Goal: Information Seeking & Learning: Learn about a topic

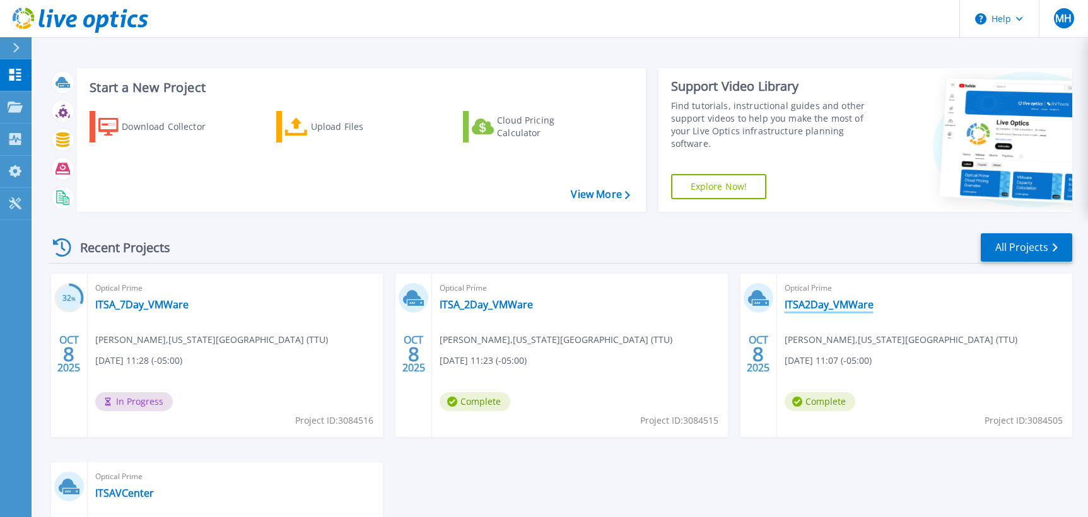
click at [812, 305] on link "ITSA2Day_VMWare" at bounding box center [829, 304] width 89 height 13
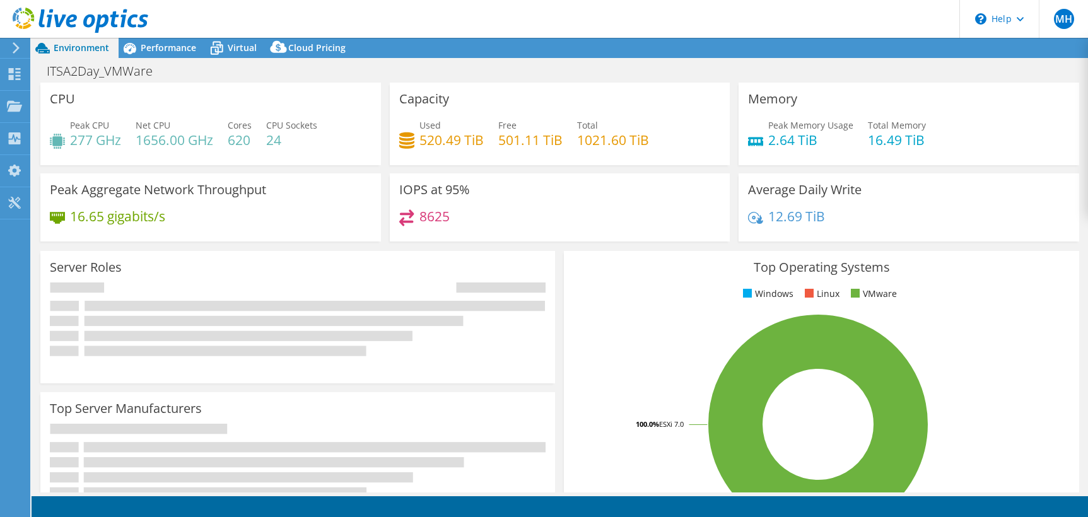
select select "USD"
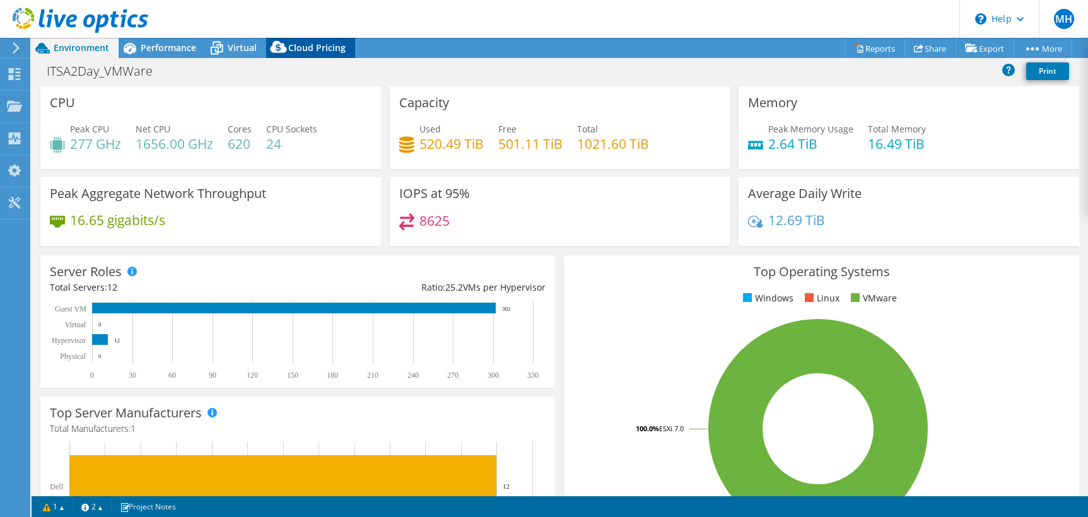
click at [308, 49] on span "Cloud Pricing" at bounding box center [316, 48] width 57 height 12
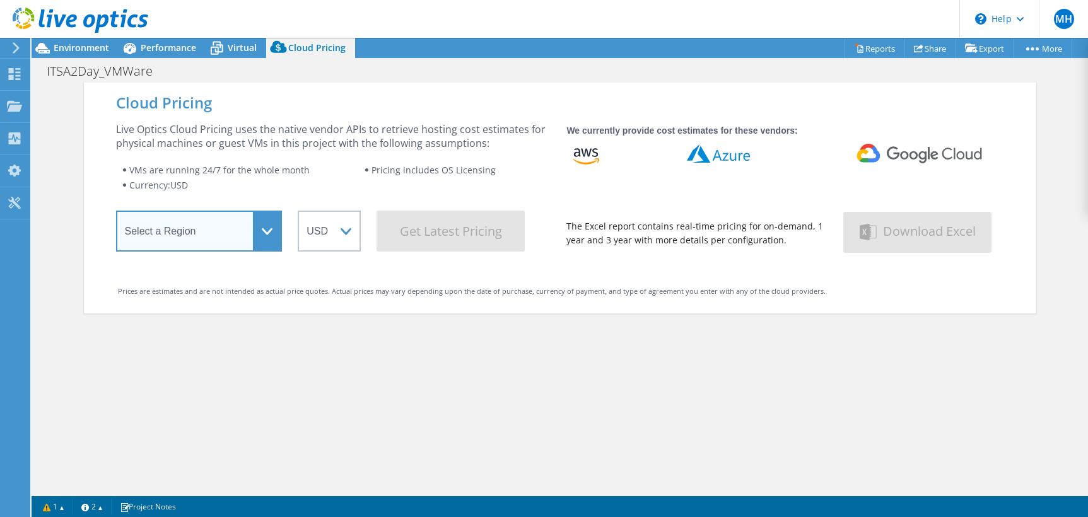
click at [116, 211] on select "Select a Region Asia Pacific (Hong Kong) Asia Pacific (Mumbai) Asia Pacific (Se…" at bounding box center [199, 231] width 166 height 41
select select "USEast"
click option "US East ([US_STATE])" at bounding box center [0, 0] width 0 height 0
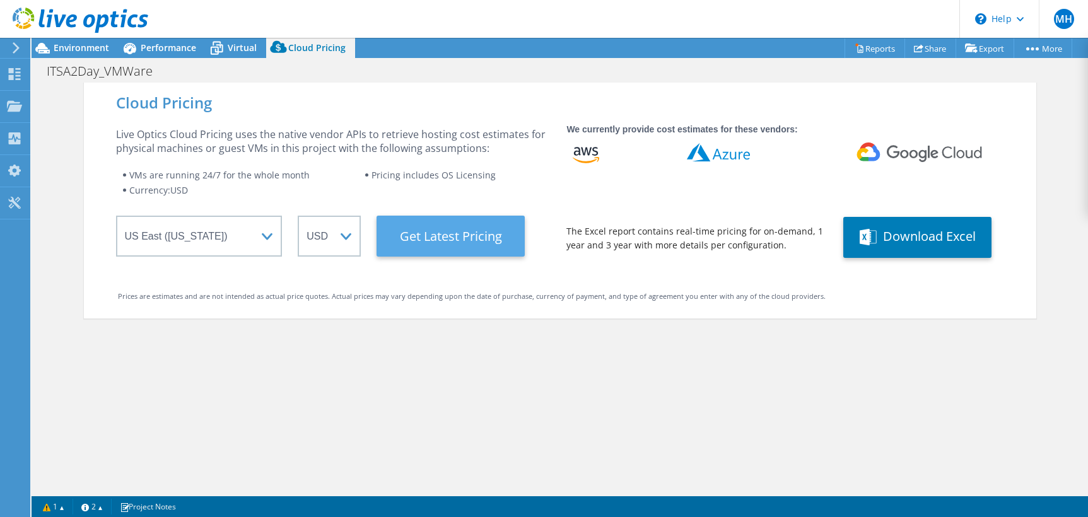
click at [489, 238] on Latest "Get Latest Pricing" at bounding box center [450, 236] width 148 height 41
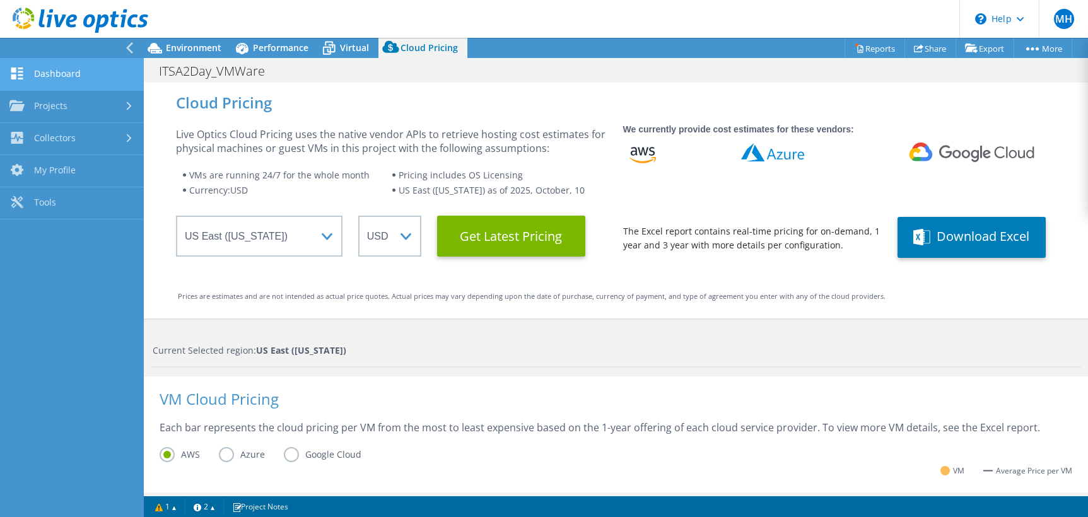
click at [88, 71] on link "Dashboard" at bounding box center [72, 75] width 144 height 32
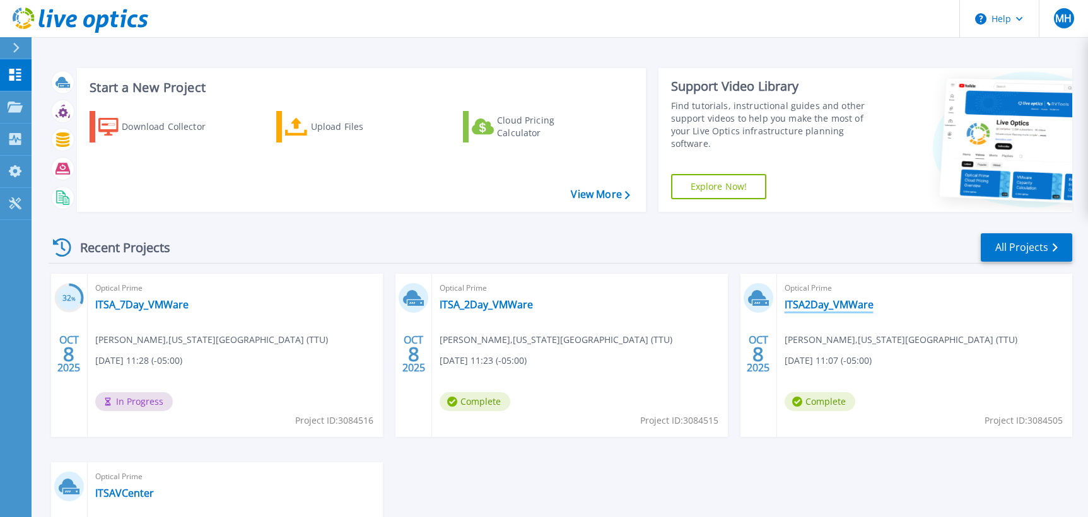
click at [802, 304] on link "ITSA2Day_VMWare" at bounding box center [829, 304] width 89 height 13
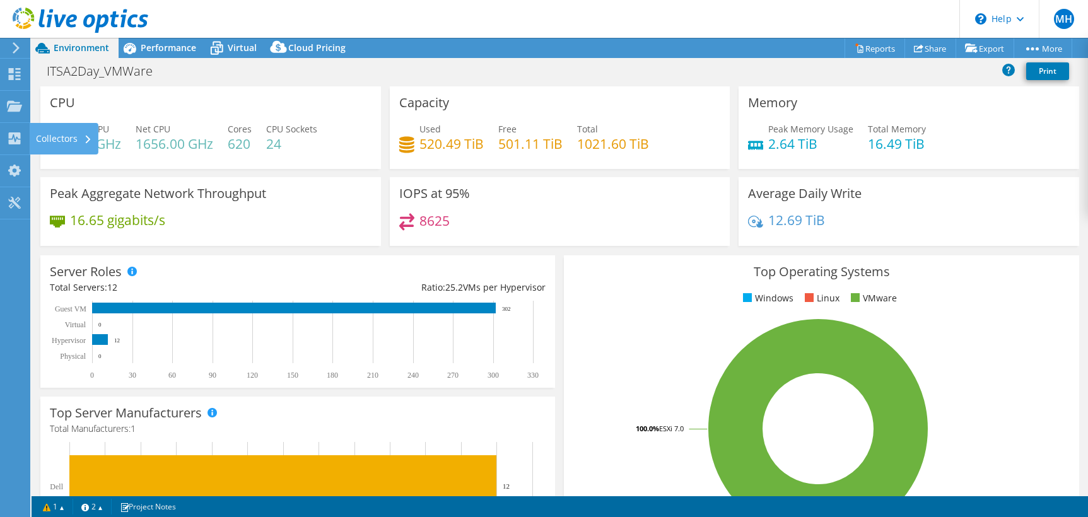
select select "USEast"
select select "USD"
click at [18, 108] on use at bounding box center [14, 105] width 15 height 11
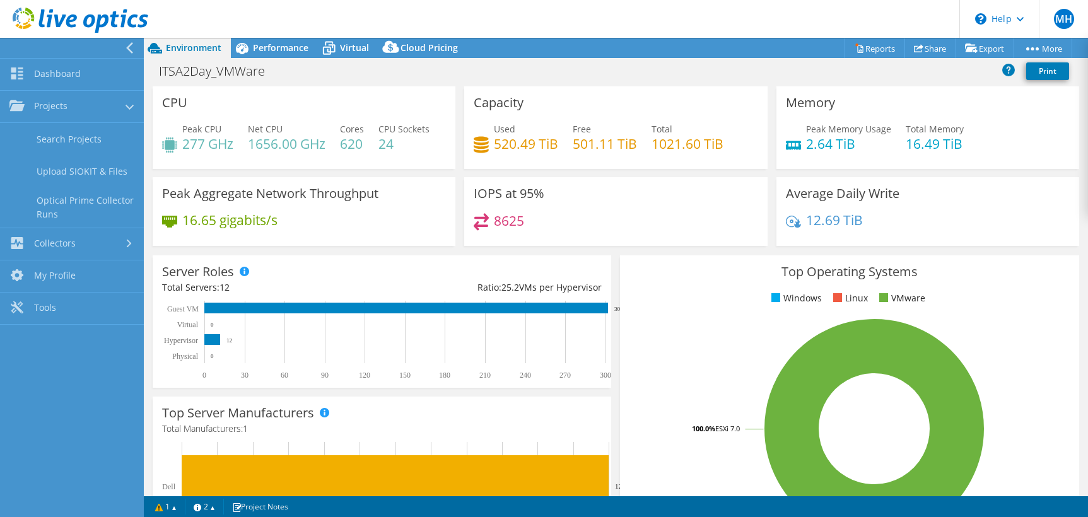
click at [129, 44] on icon at bounding box center [129, 47] width 9 height 11
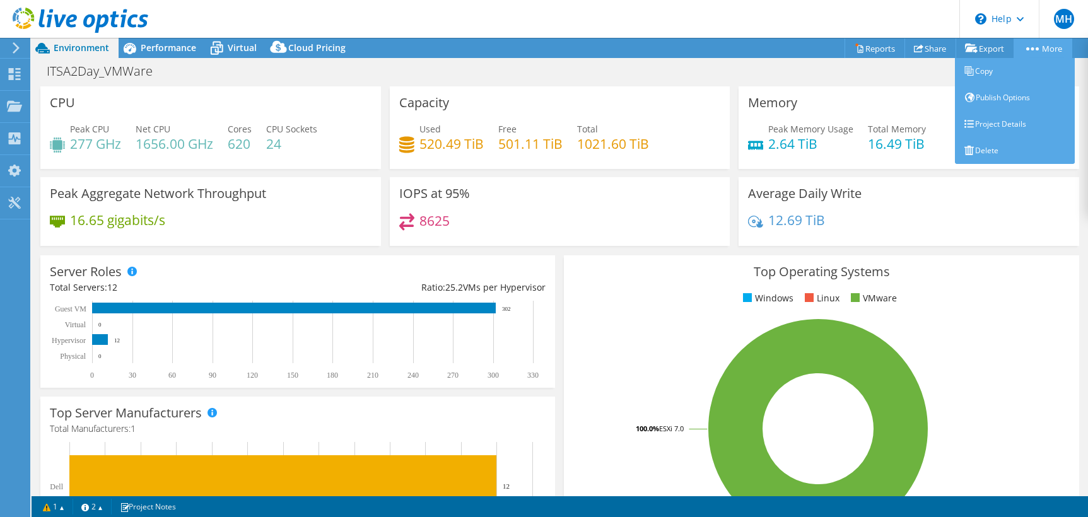
click at [1029, 45] on link "More" at bounding box center [1042, 48] width 59 height 20
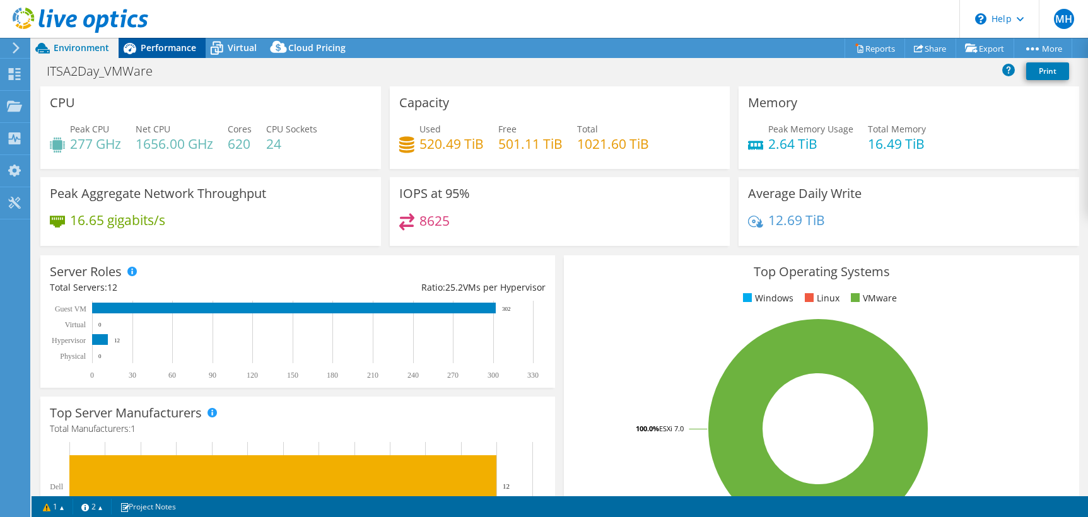
click at [161, 43] on span "Performance" at bounding box center [168, 48] width 55 height 12
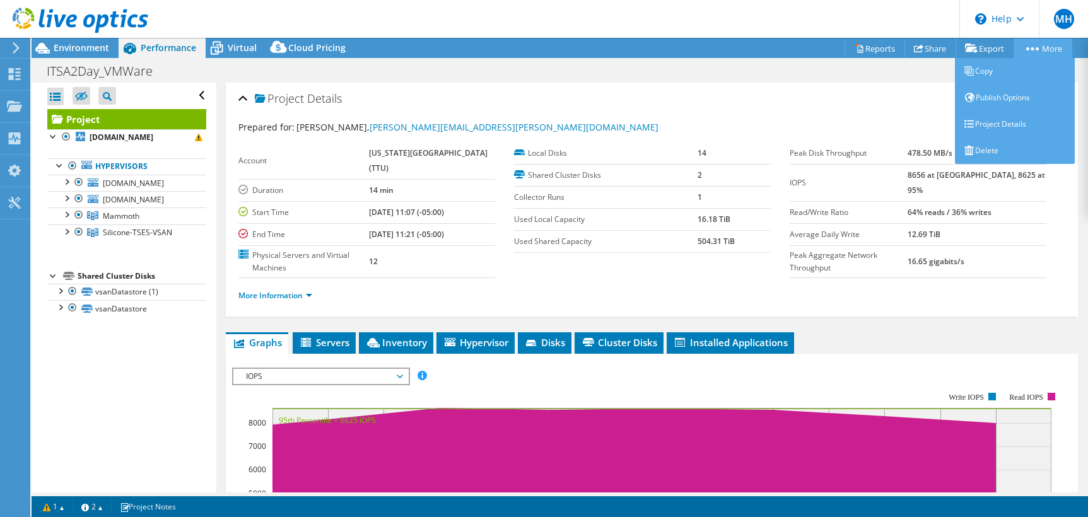
click at [1037, 51] on link "More" at bounding box center [1042, 48] width 59 height 20
click at [983, 149] on link "Delete" at bounding box center [1015, 150] width 120 height 26
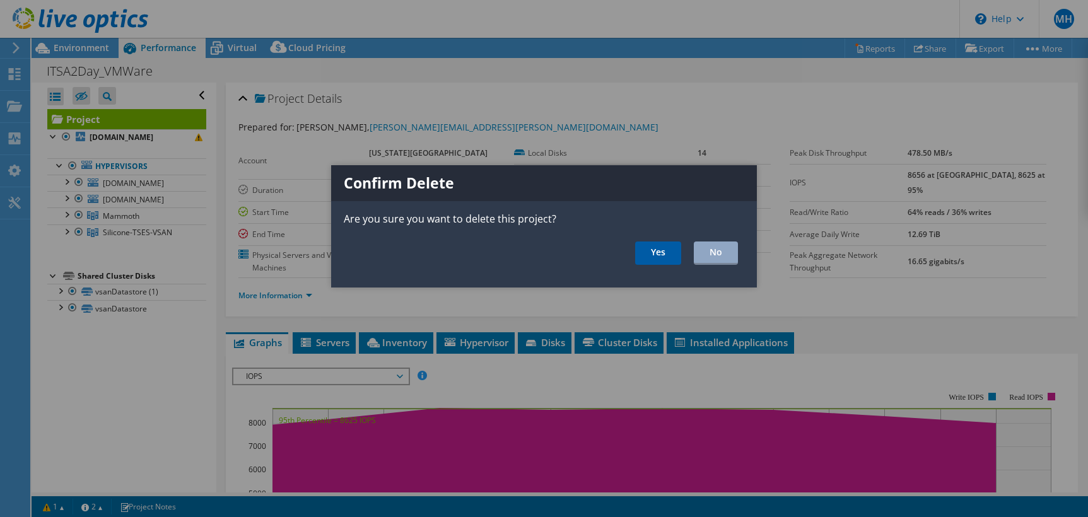
click at [656, 258] on link "Yes" at bounding box center [658, 253] width 46 height 23
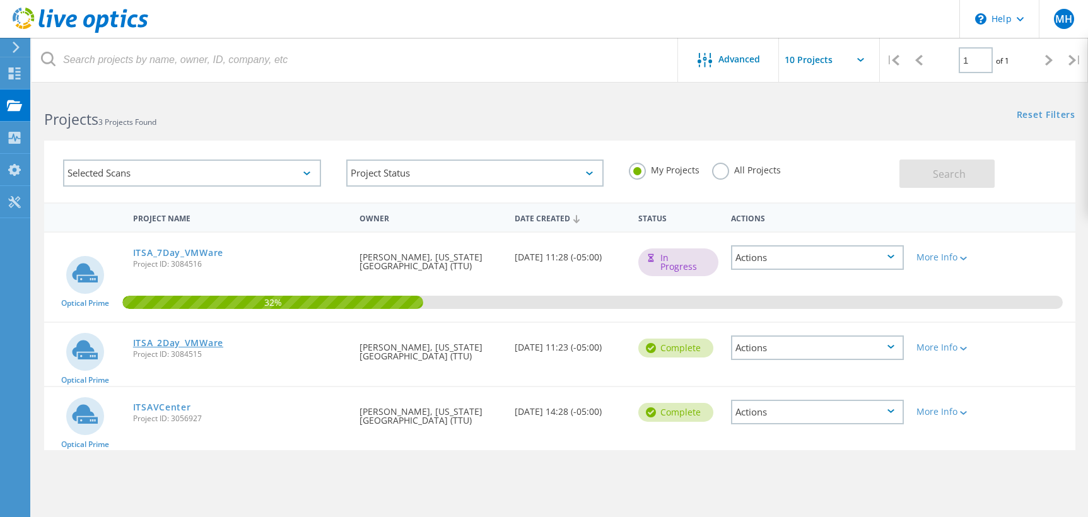
click at [187, 346] on link "ITSA_2Day_VMWare" at bounding box center [178, 343] width 90 height 9
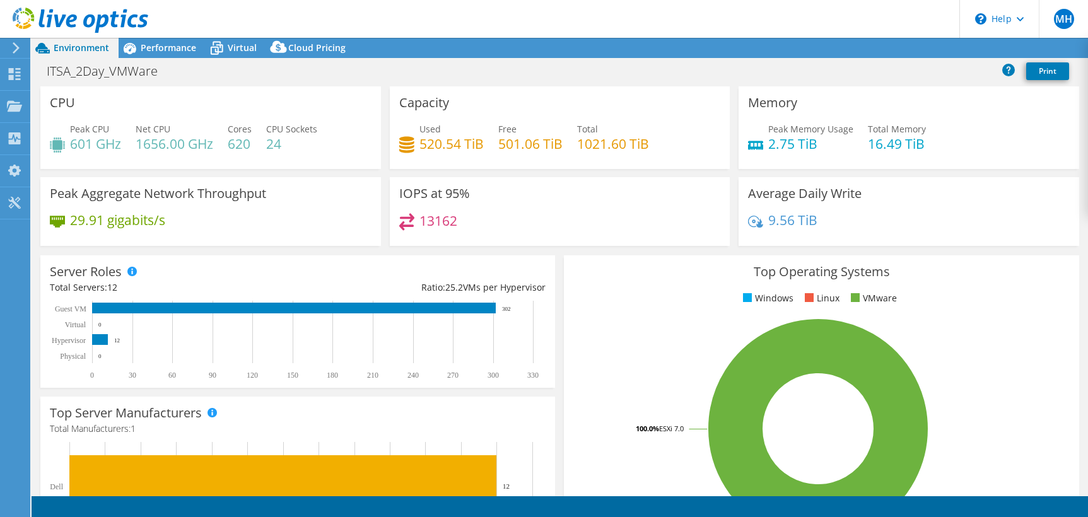
select select "USD"
click at [155, 49] on span "Performance" at bounding box center [168, 48] width 55 height 12
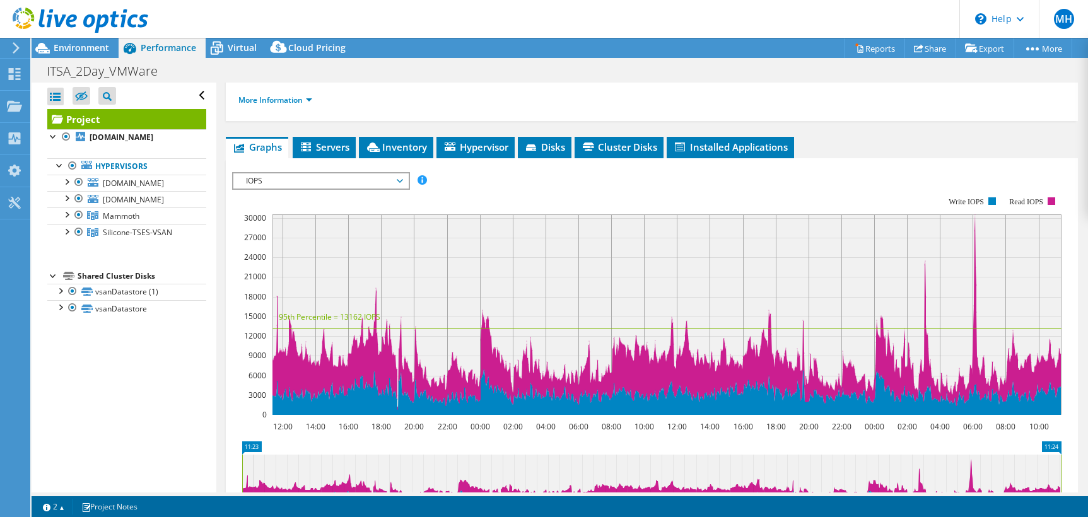
scroll to position [193, 0]
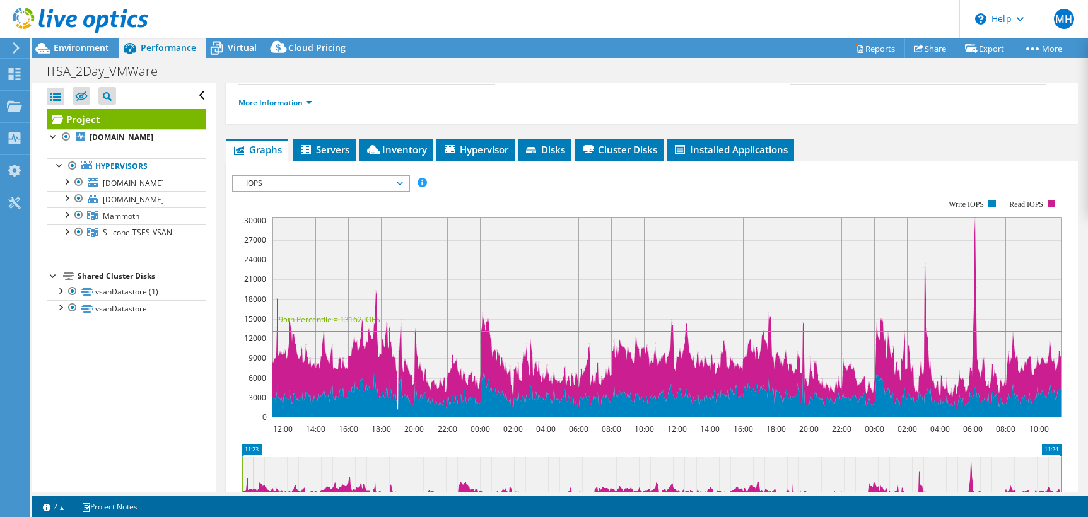
click at [402, 187] on span "IOPS" at bounding box center [320, 183] width 175 height 15
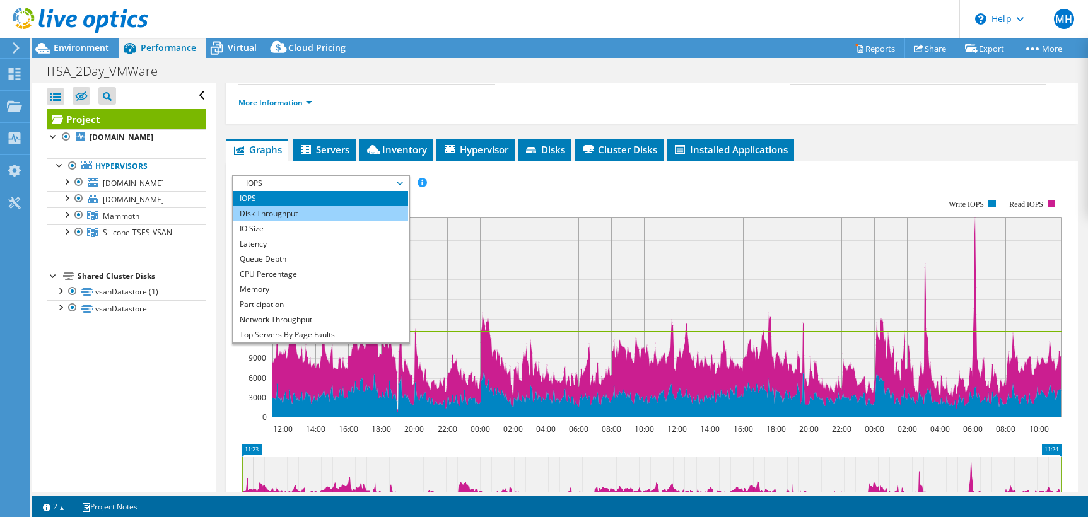
click at [390, 209] on li "Disk Throughput" at bounding box center [320, 213] width 175 height 15
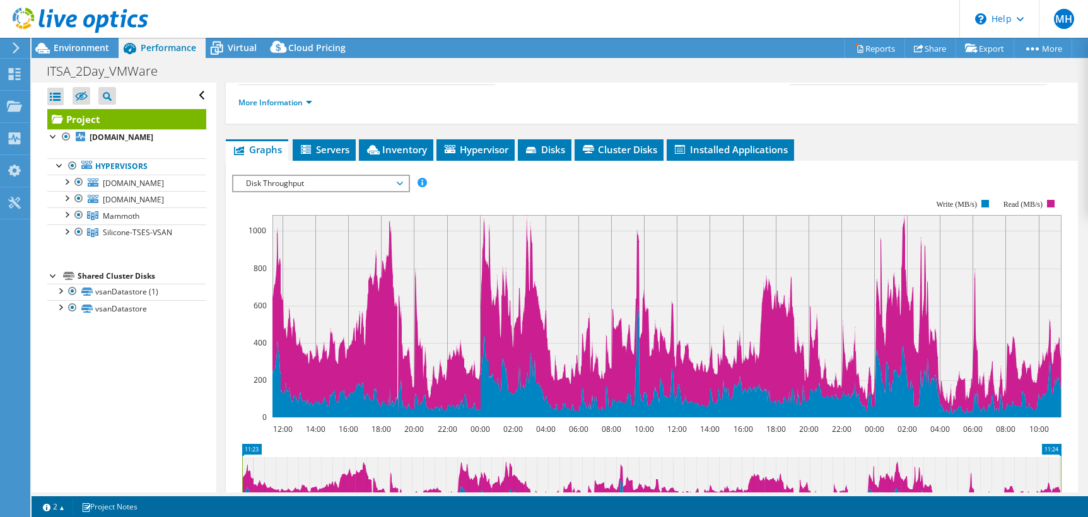
click at [402, 184] on icon at bounding box center [400, 184] width 6 height 4
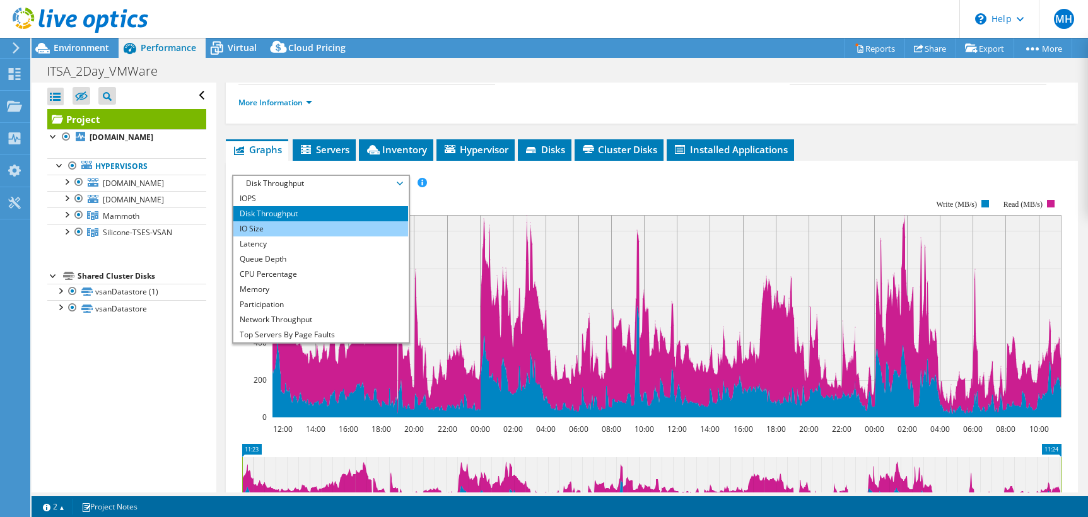
click at [380, 224] on li "IO Size" at bounding box center [320, 228] width 175 height 15
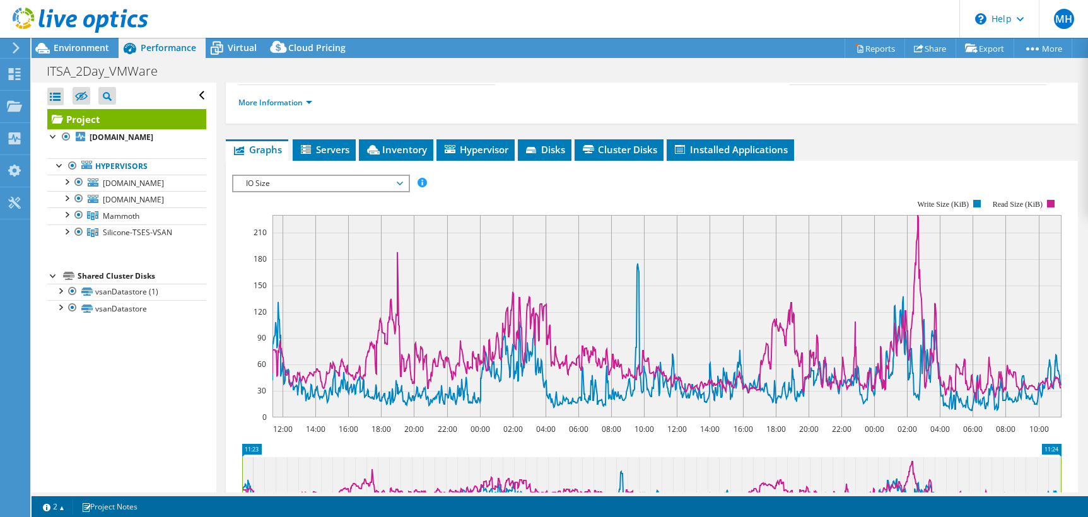
click at [406, 184] on span "IO Size" at bounding box center [320, 183] width 175 height 15
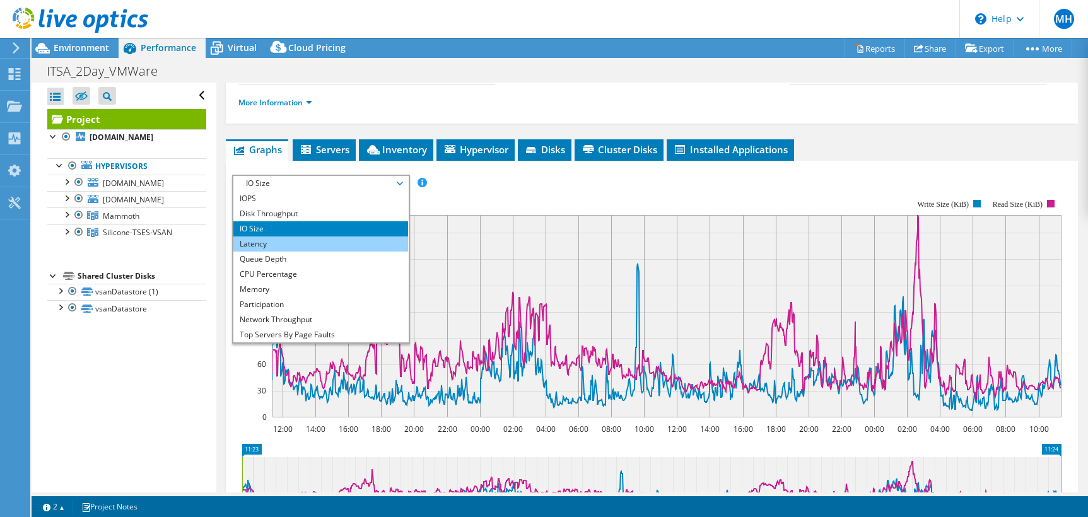
click at [380, 240] on li "Latency" at bounding box center [320, 243] width 175 height 15
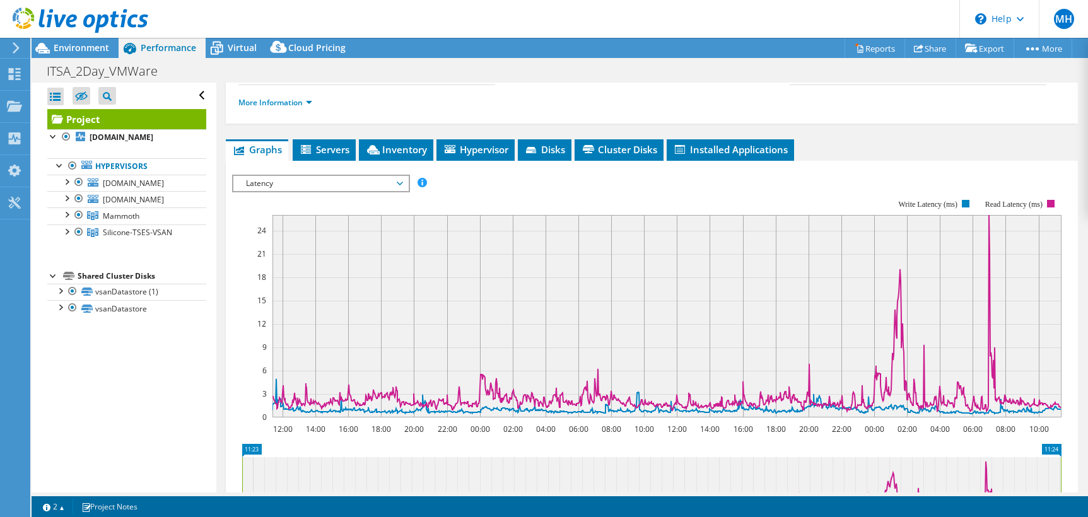
click at [404, 187] on span "Latency" at bounding box center [320, 183] width 175 height 15
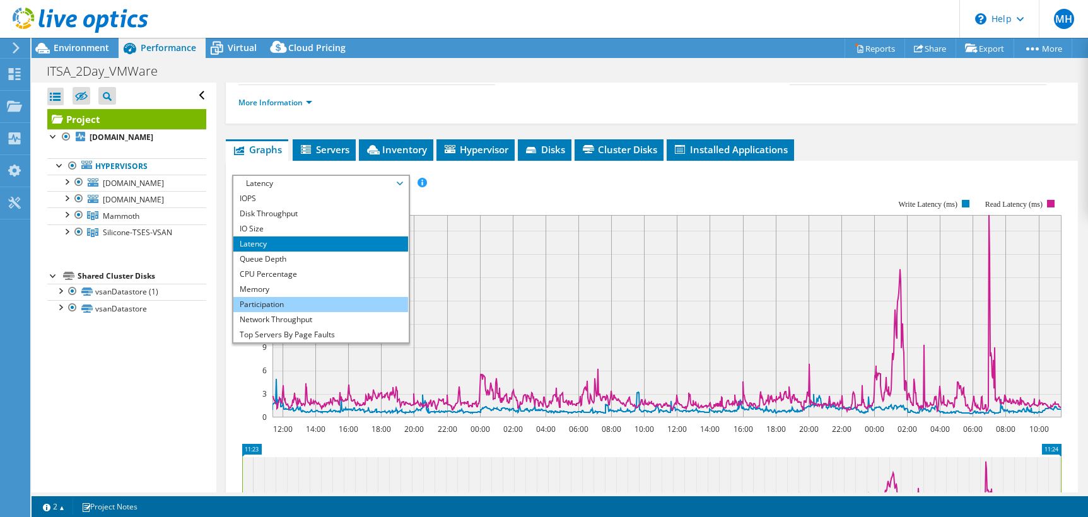
scroll to position [45, 0]
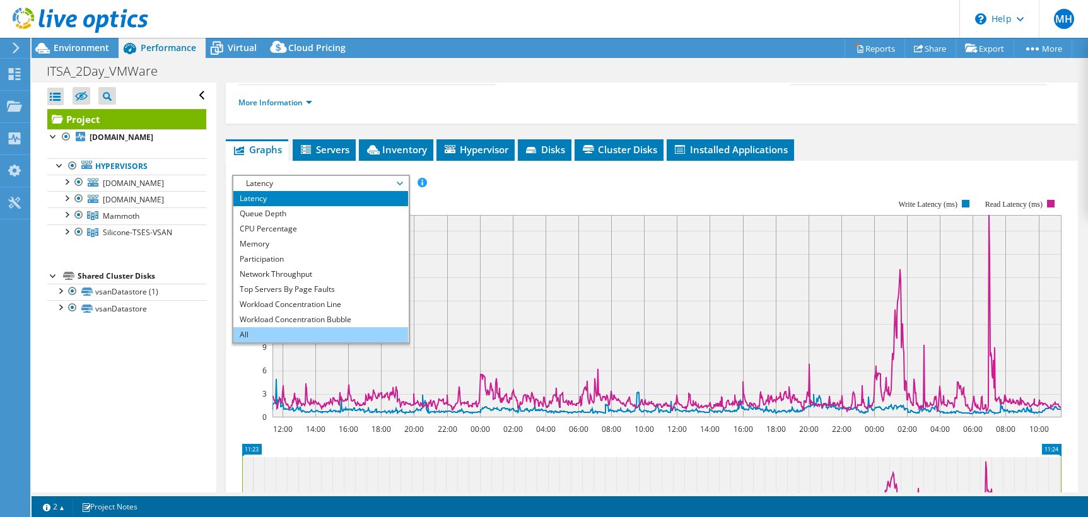
click at [286, 332] on li "All" at bounding box center [320, 334] width 175 height 15
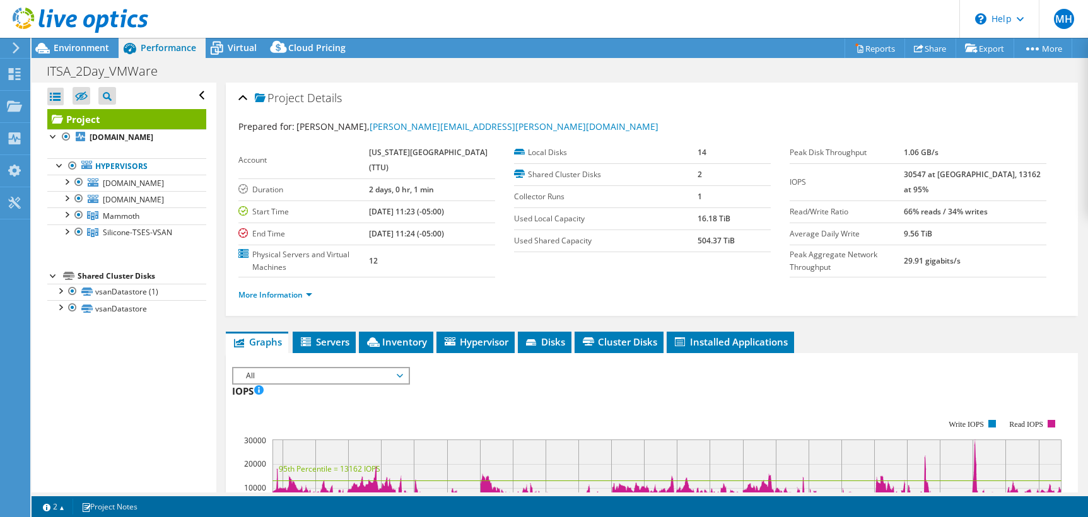
scroll to position [0, 0]
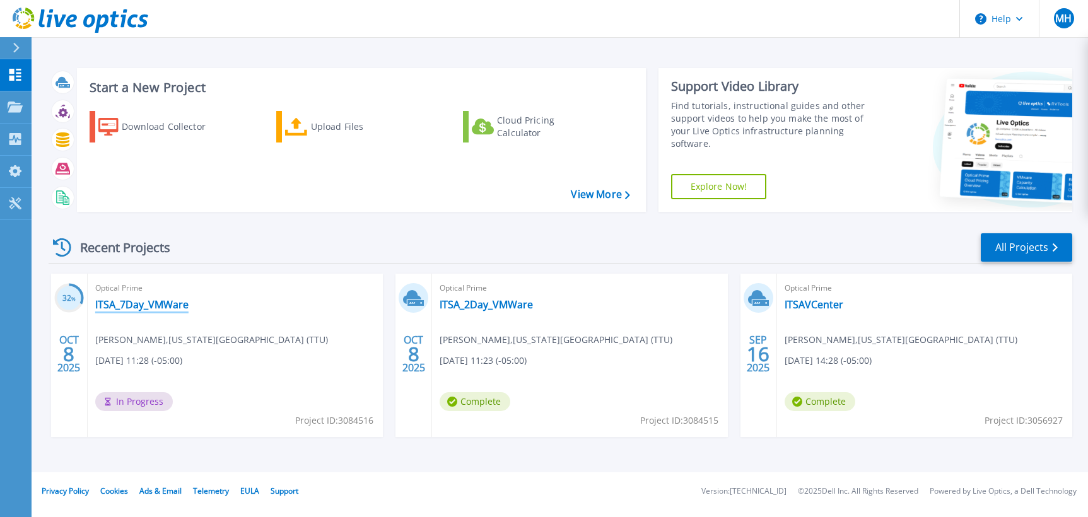
click at [131, 308] on link "ITSA_7Day_VMWare" at bounding box center [141, 304] width 93 height 13
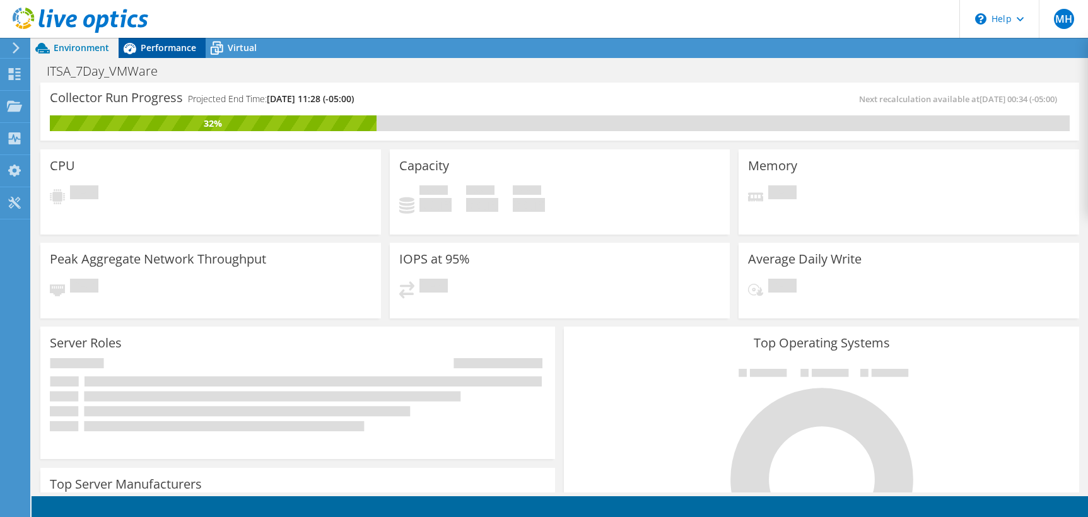
click at [169, 52] on span "Performance" at bounding box center [168, 48] width 55 height 12
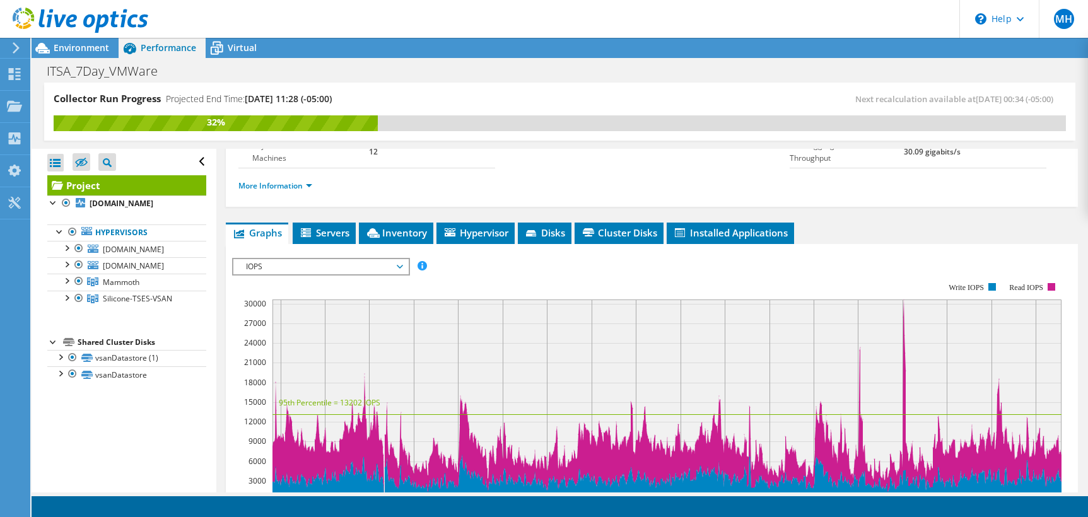
scroll to position [193, 0]
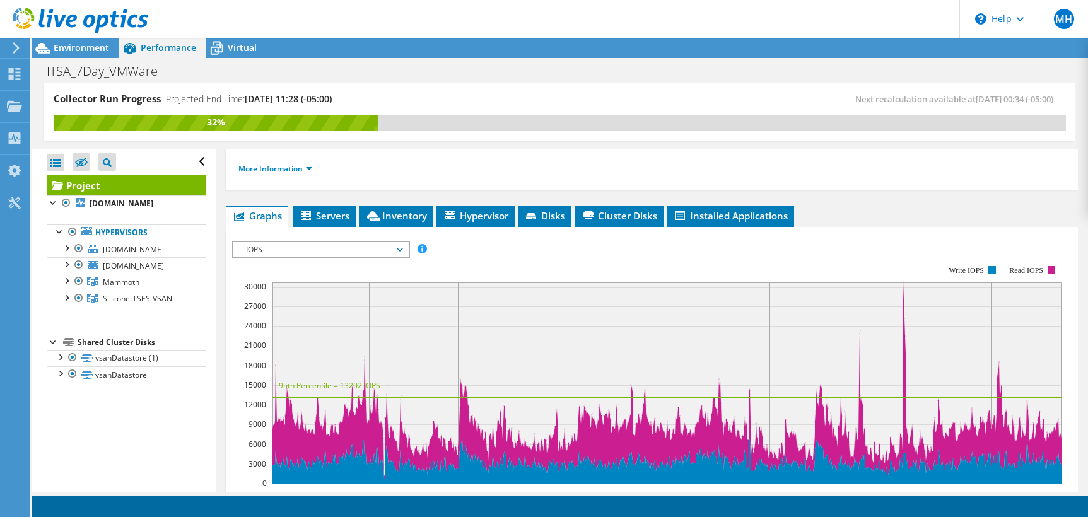
click at [402, 250] on icon at bounding box center [400, 250] width 6 height 4
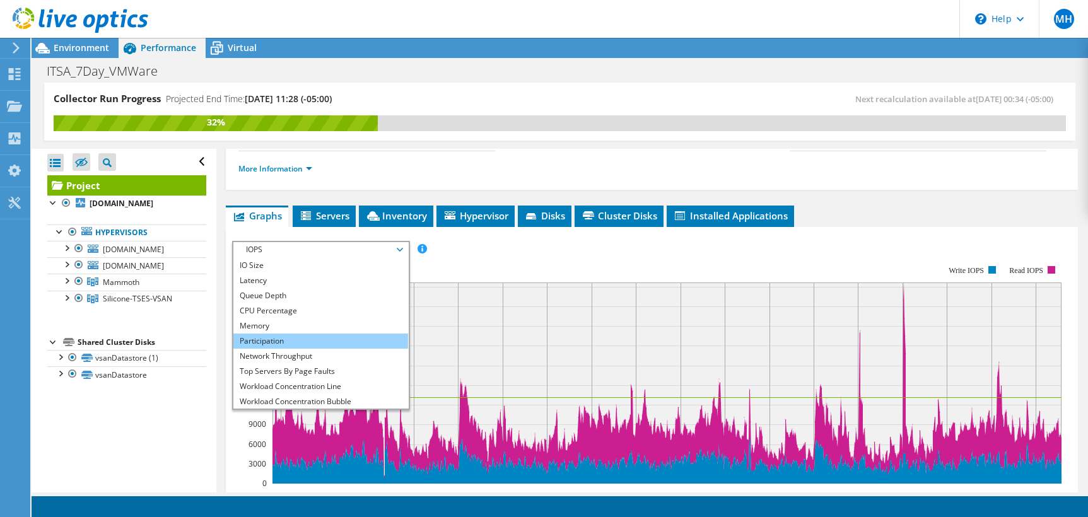
scroll to position [45, 0]
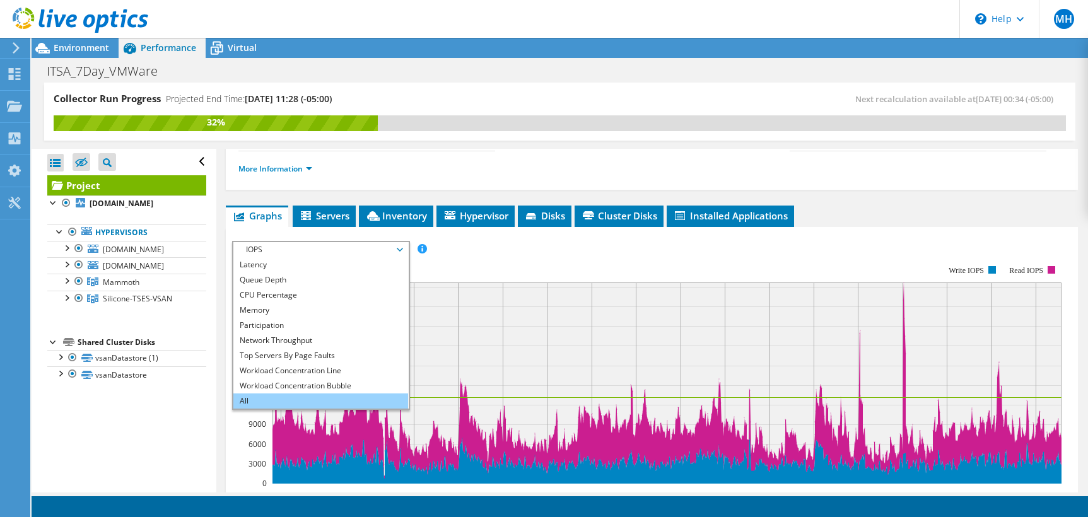
click at [271, 397] on li "All" at bounding box center [320, 401] width 175 height 15
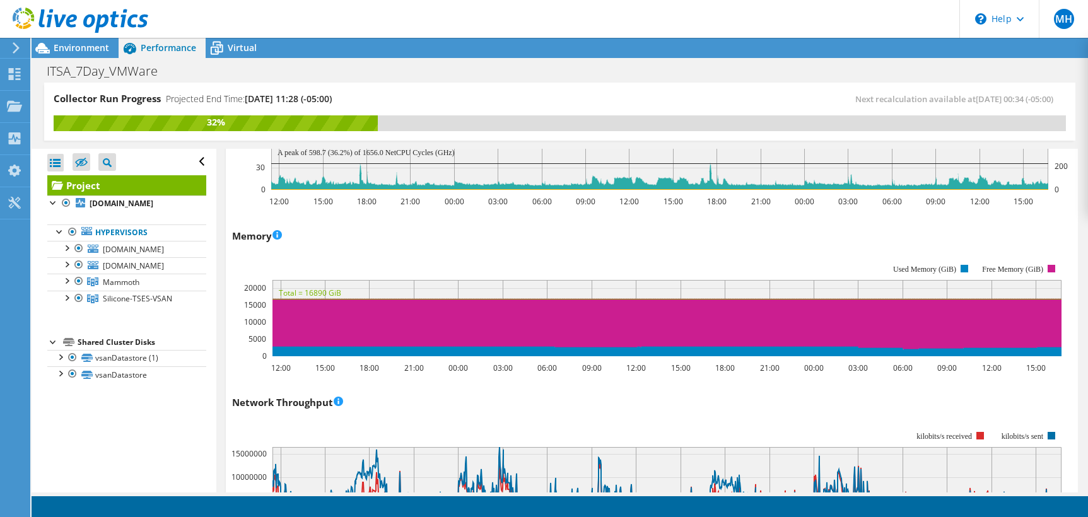
scroll to position [1180, 0]
